Goal: Task Accomplishment & Management: Manage account settings

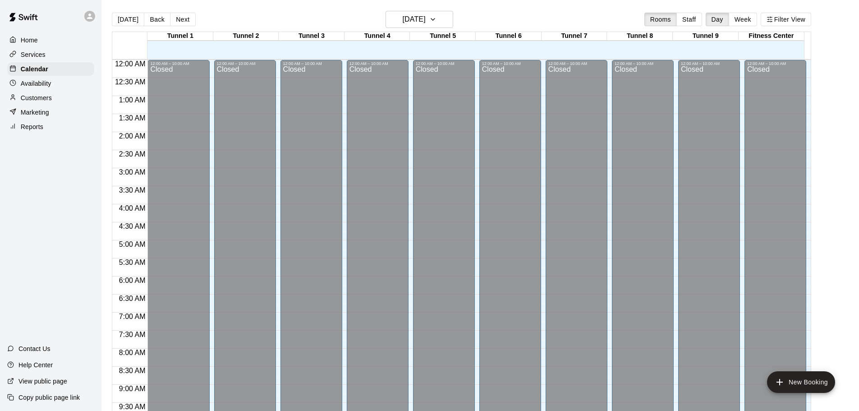
scroll to position [477, 0]
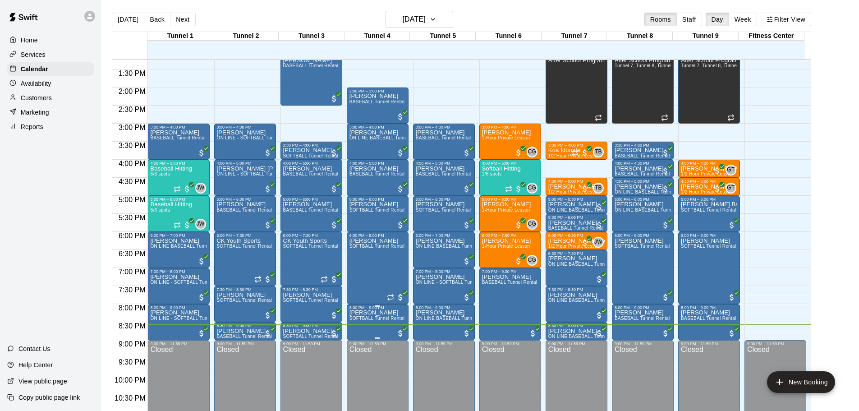
click at [379, 321] on span "SOFTBALL Tunnel Rental" at bounding box center [376, 318] width 55 height 5
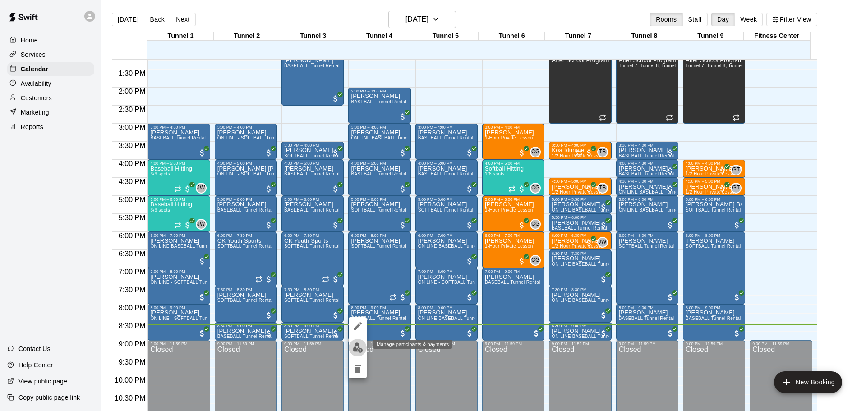
click at [355, 347] on img "edit" at bounding box center [358, 347] width 10 height 10
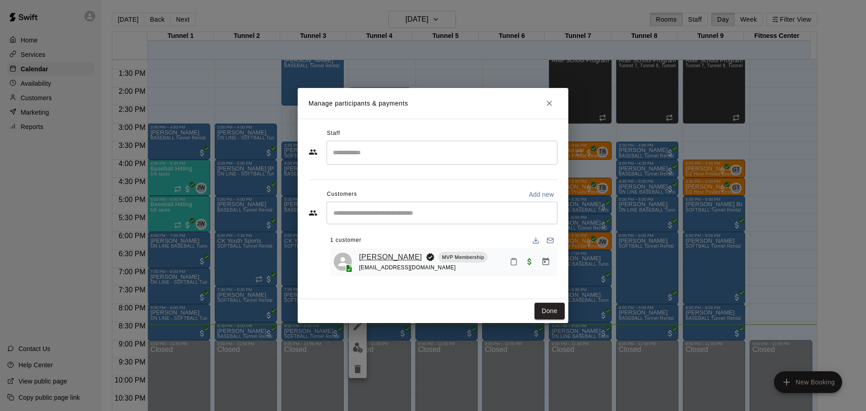
click at [395, 256] on link "[PERSON_NAME]" at bounding box center [390, 257] width 63 height 12
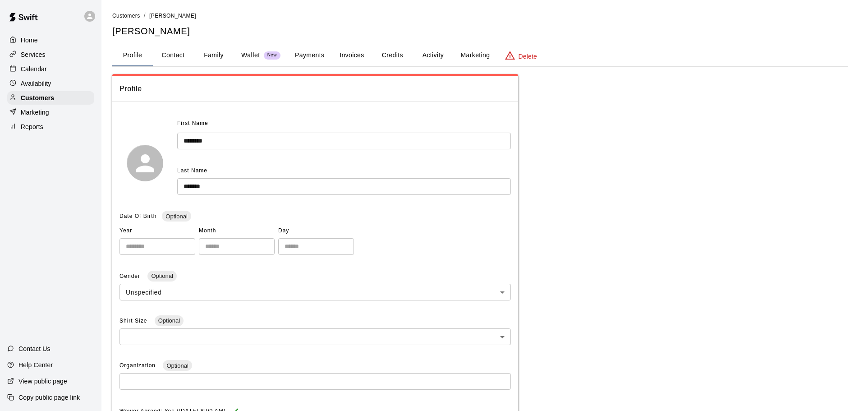
click at [318, 52] on button "Payments" at bounding box center [310, 56] width 44 height 22
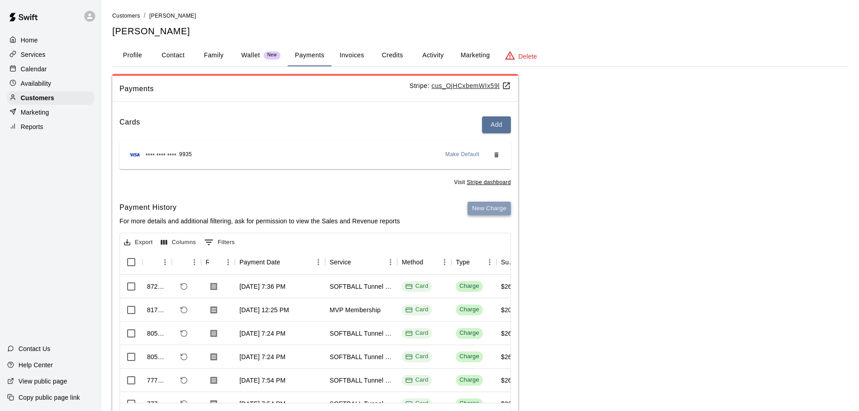
click at [484, 206] on button "New Charge" at bounding box center [489, 209] width 43 height 14
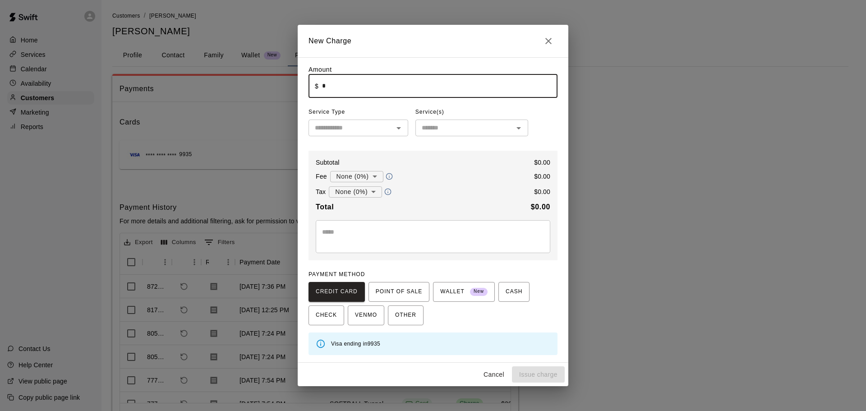
click at [371, 92] on input "*" at bounding box center [439, 86] width 235 height 24
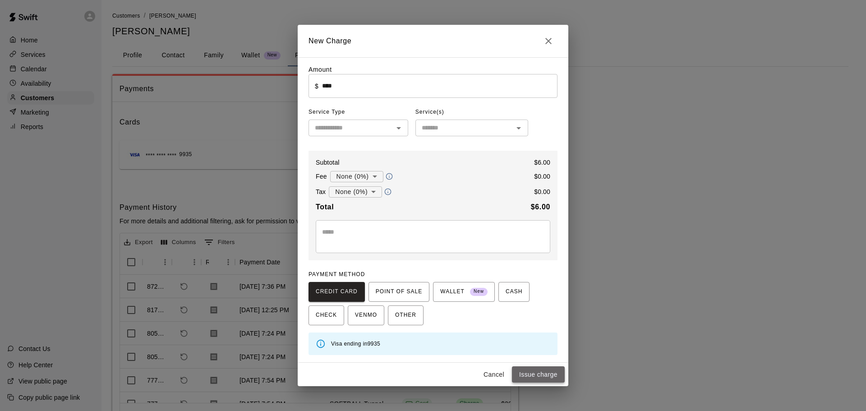
click at [552, 371] on button "Issue charge" at bounding box center [538, 374] width 53 height 17
type input "*"
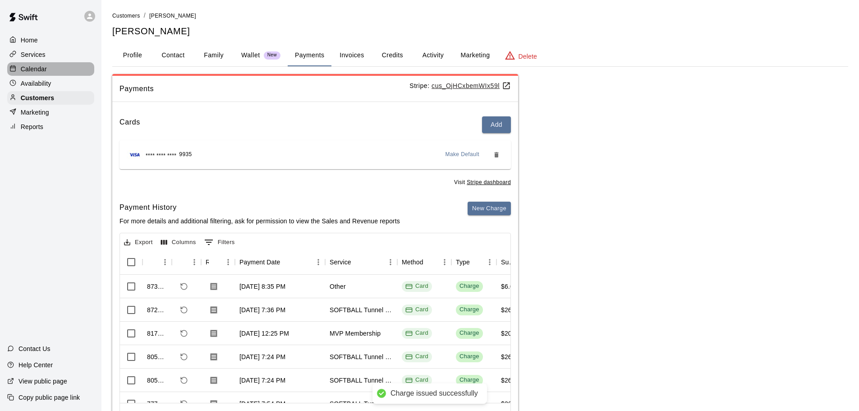
click at [47, 70] on div "Calendar" at bounding box center [50, 69] width 87 height 14
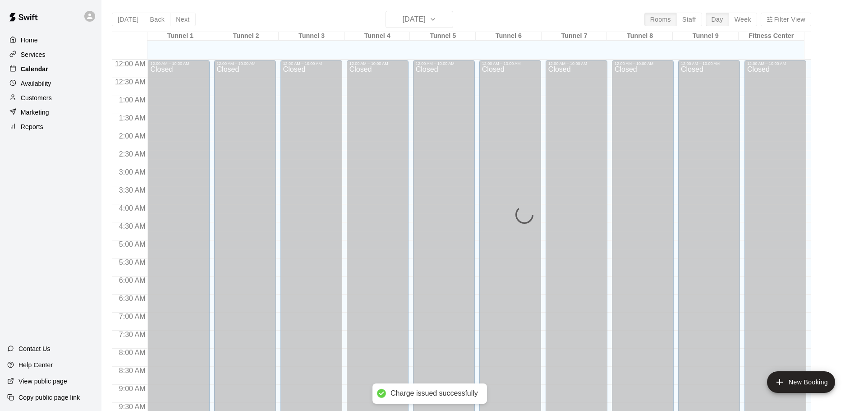
scroll to position [477, 0]
